Goal: Find specific page/section: Find specific page/section

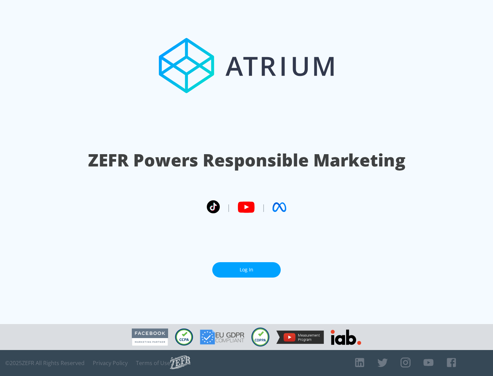
click at [246, 267] on link "Log In" at bounding box center [246, 269] width 68 height 15
